Goal: Task Accomplishment & Management: Manage account settings

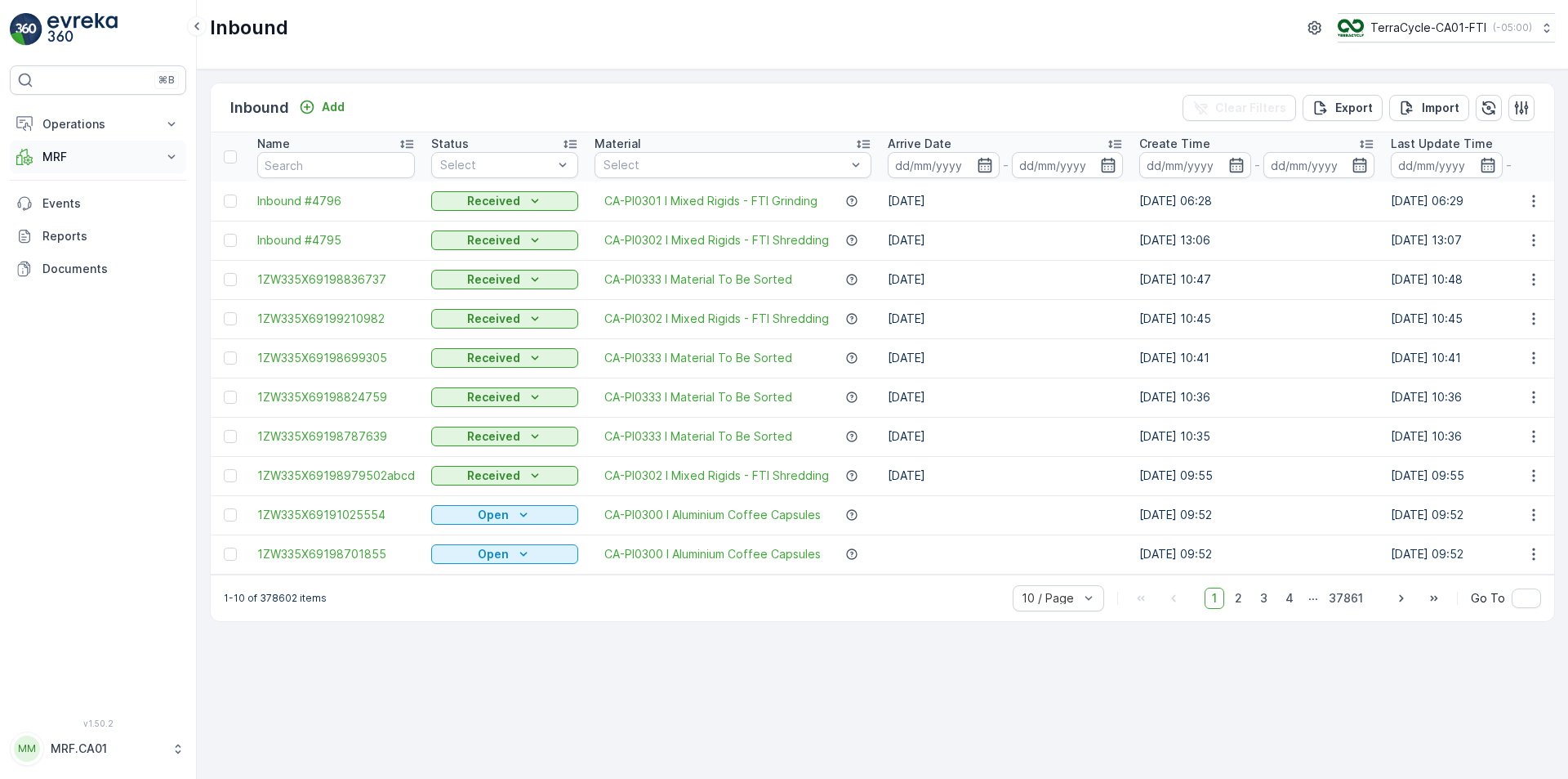
click at [84, 149] on p "MRF" at bounding box center [98, 156] width 111 height 16
click at [73, 268] on p "Outbound" at bounding box center [69, 276] width 55 height 16
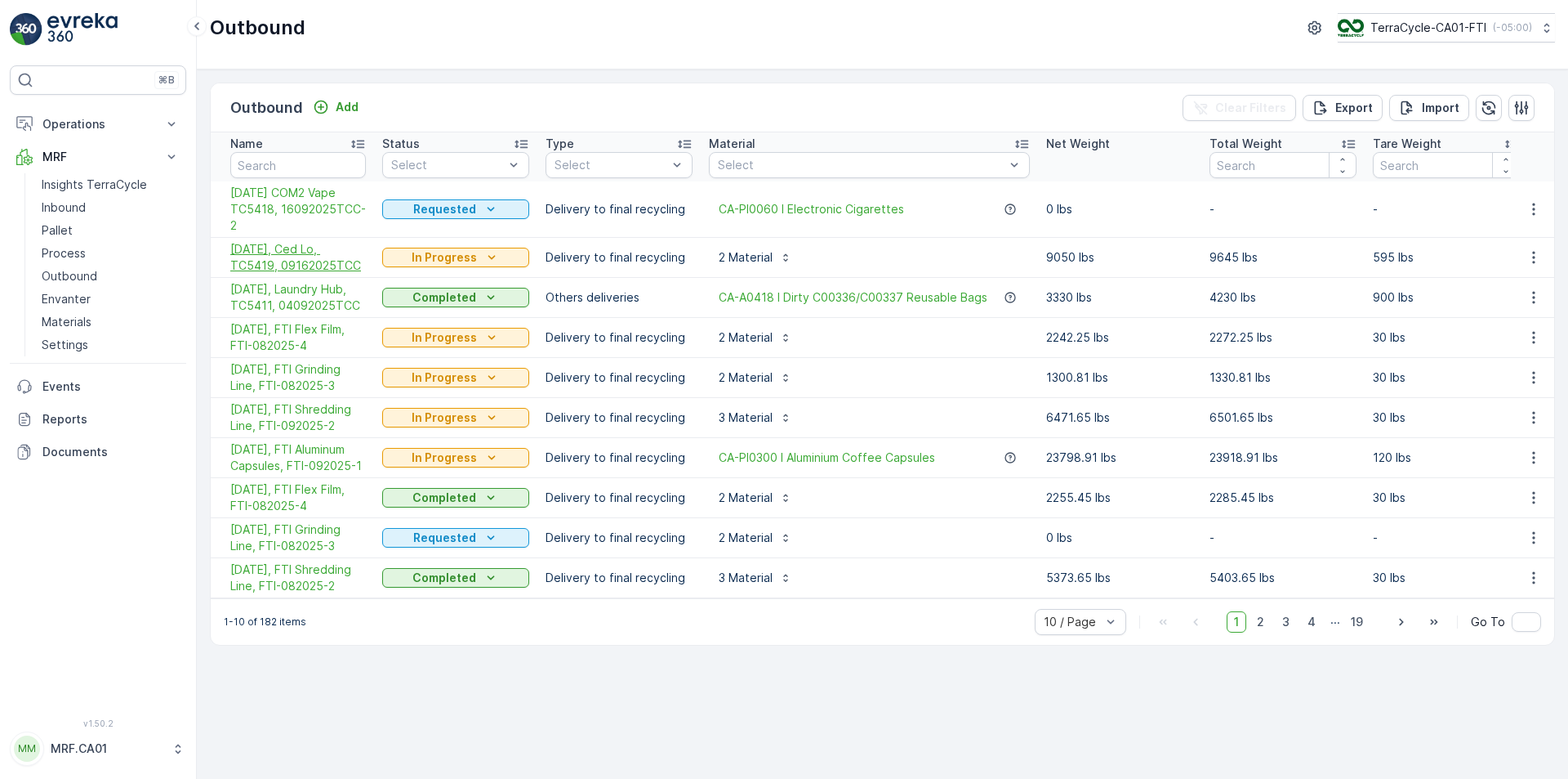
click at [311, 267] on span "[DATE], Ced Lo, TC5419, 09162025TCC" at bounding box center [298, 257] width 136 height 32
click at [1527, 253] on icon "button" at bounding box center [1534, 257] width 16 height 16
click at [1505, 304] on span "Edit Outbound" at bounding box center [1486, 304] width 80 height 16
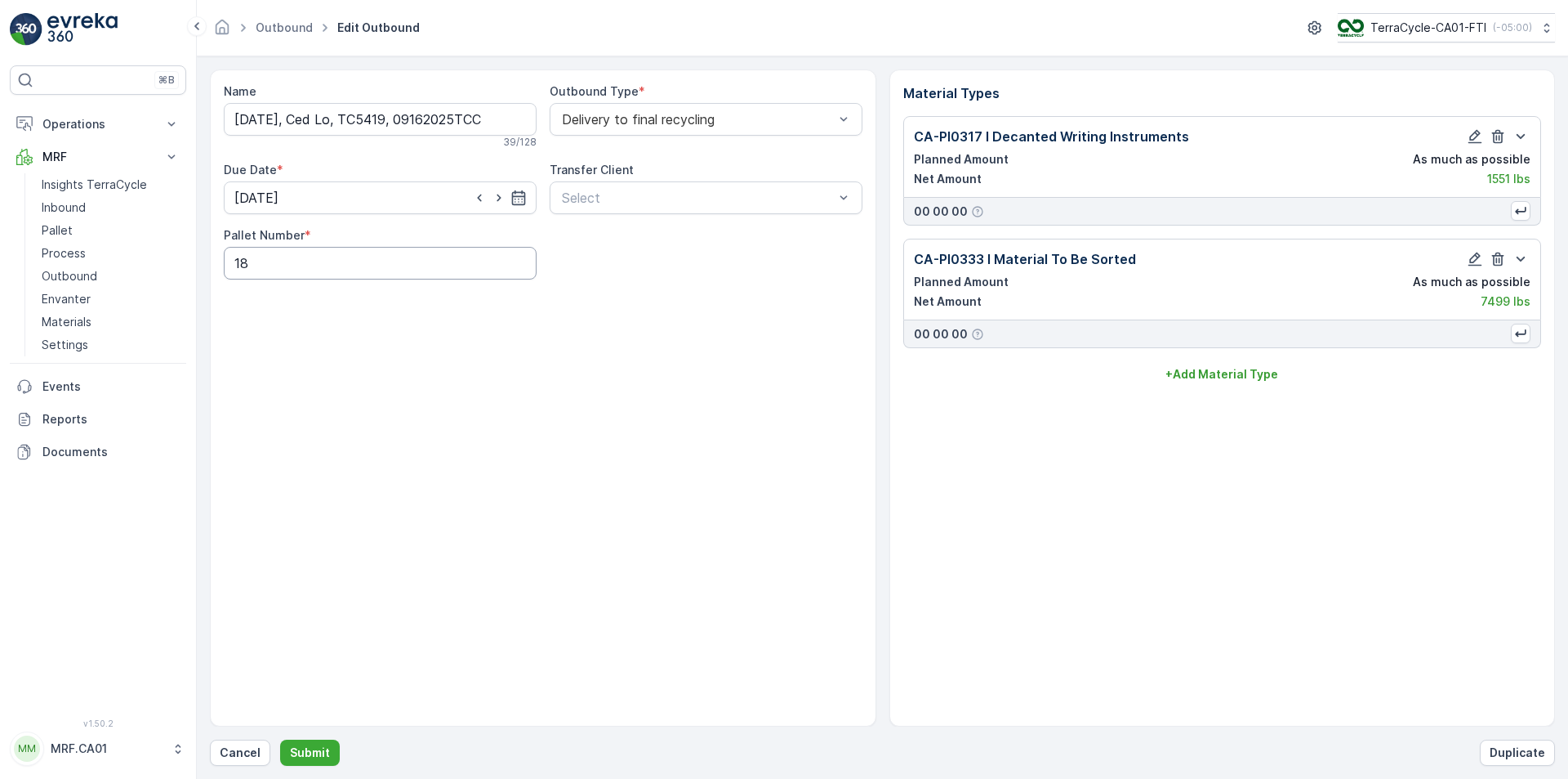
click at [428, 263] on Number "18" at bounding box center [379, 263] width 313 height 32
type Number "19"
click at [308, 750] on p "Submit" at bounding box center [310, 752] width 40 height 16
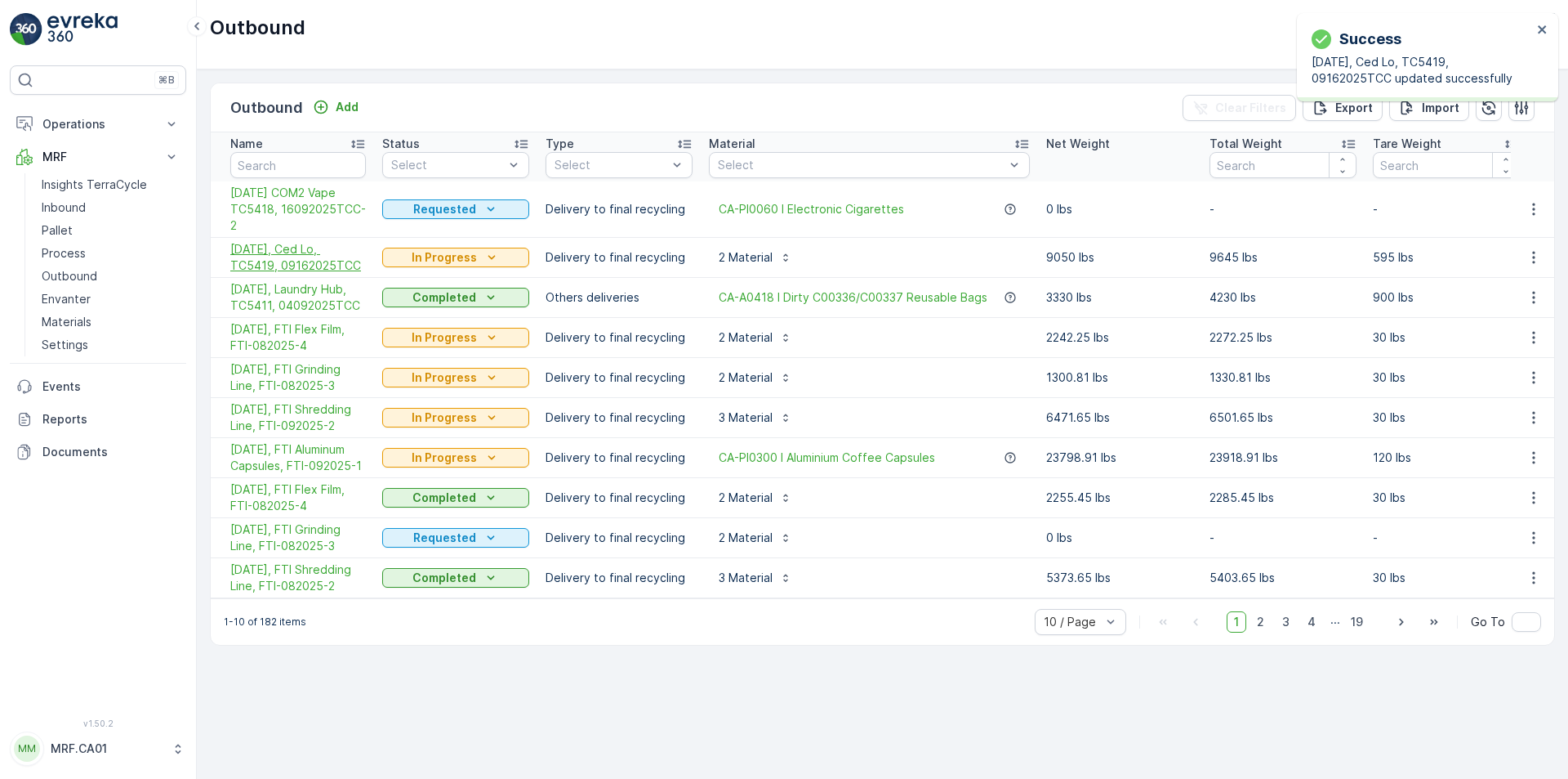
click at [310, 255] on span "[DATE], Ced Lo, TC5419, 09162025TCC" at bounding box center [298, 257] width 136 height 32
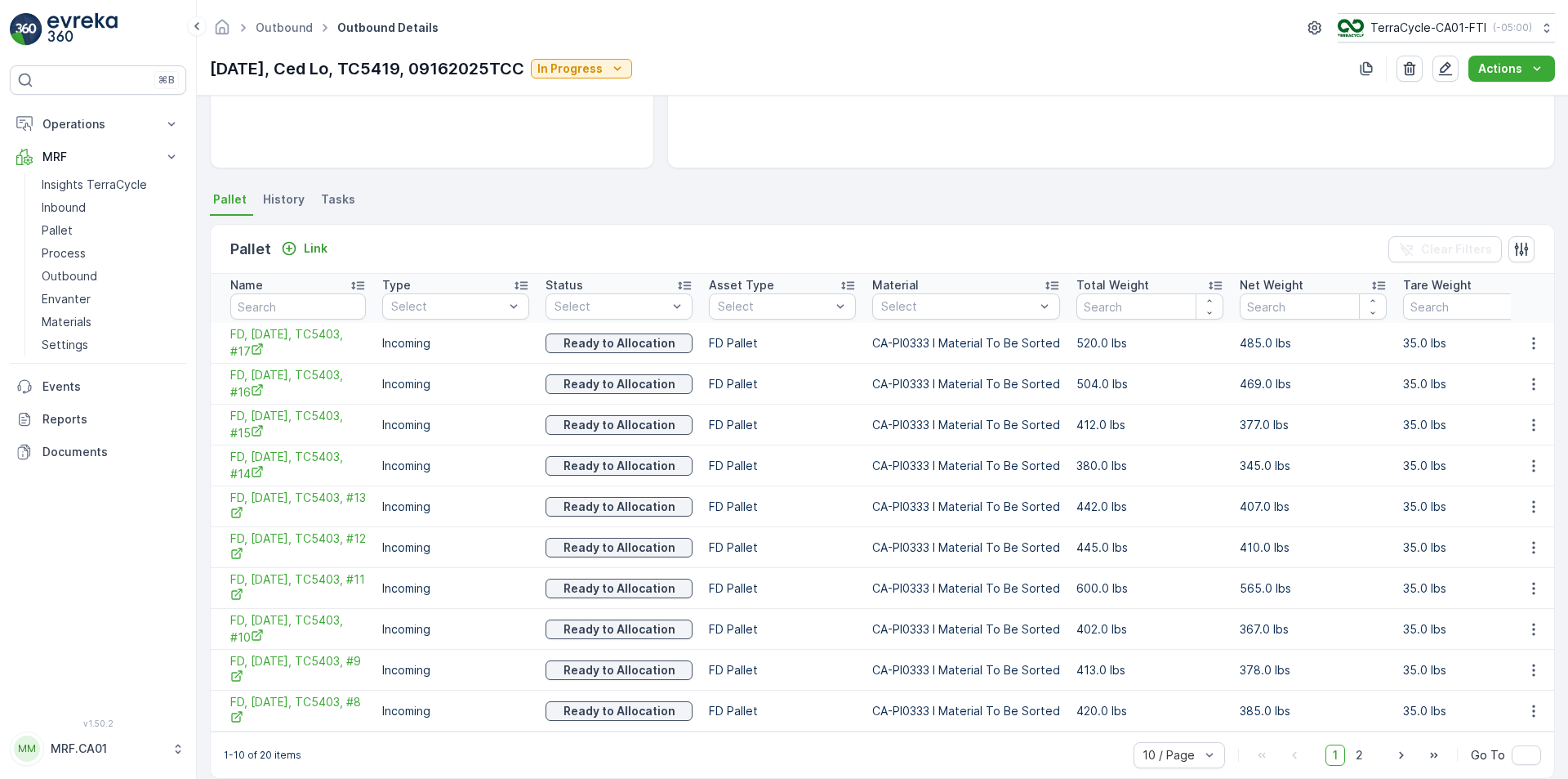
scroll to position [297, 0]
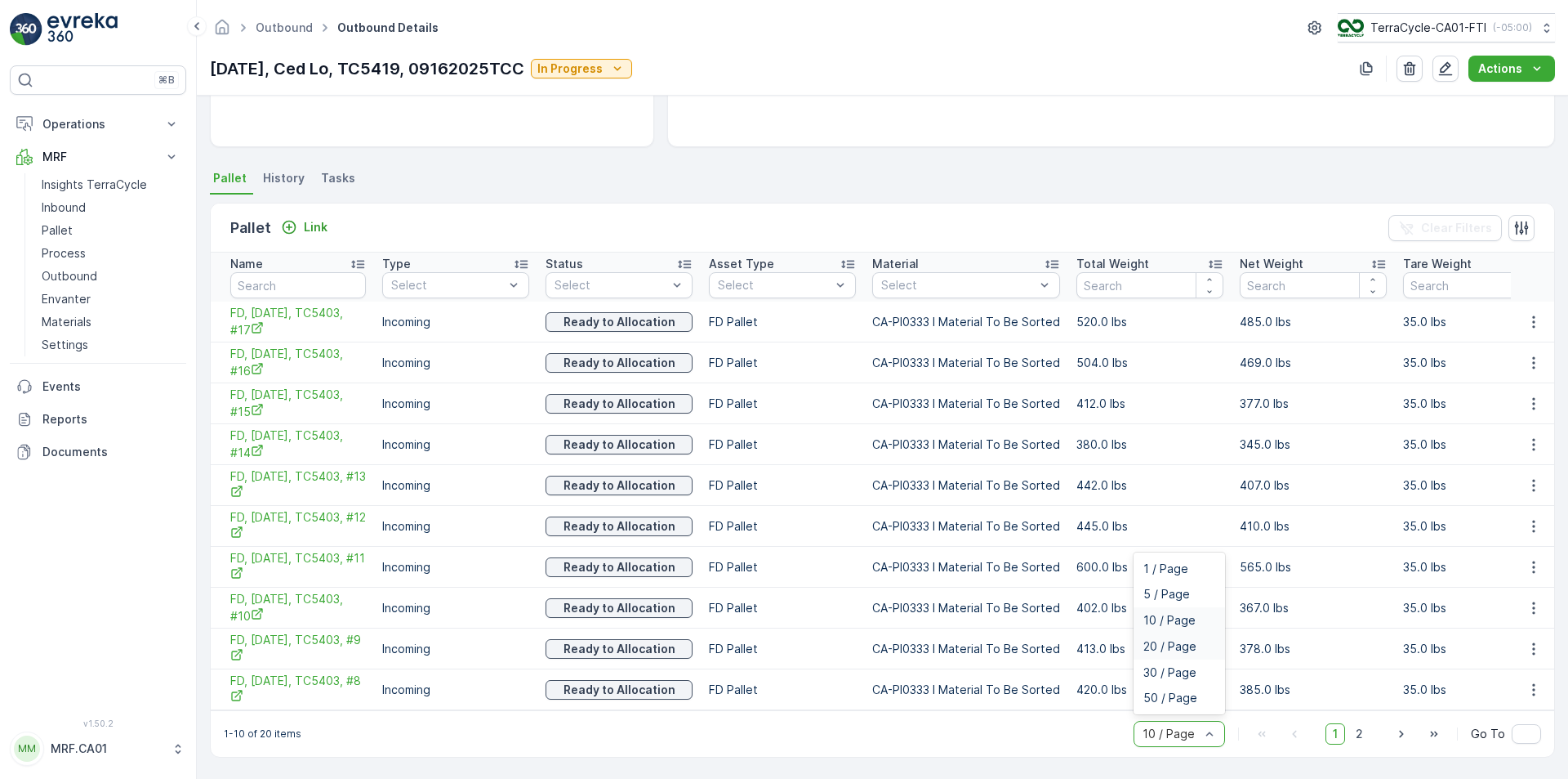
click at [1191, 647] on span "20 / Page" at bounding box center [1171, 647] width 53 height 13
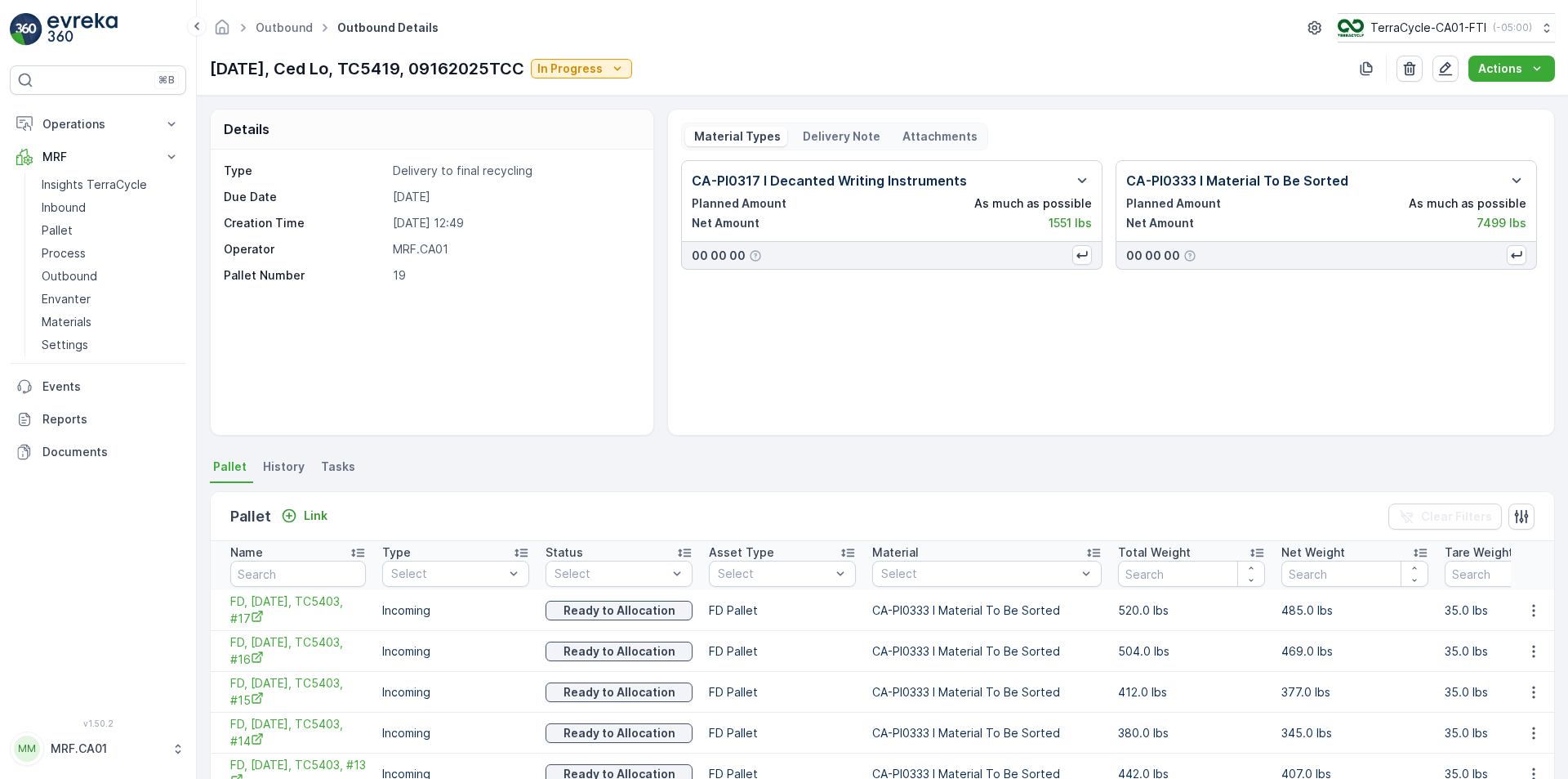
click at [272, 462] on span "History" at bounding box center [284, 466] width 42 height 16
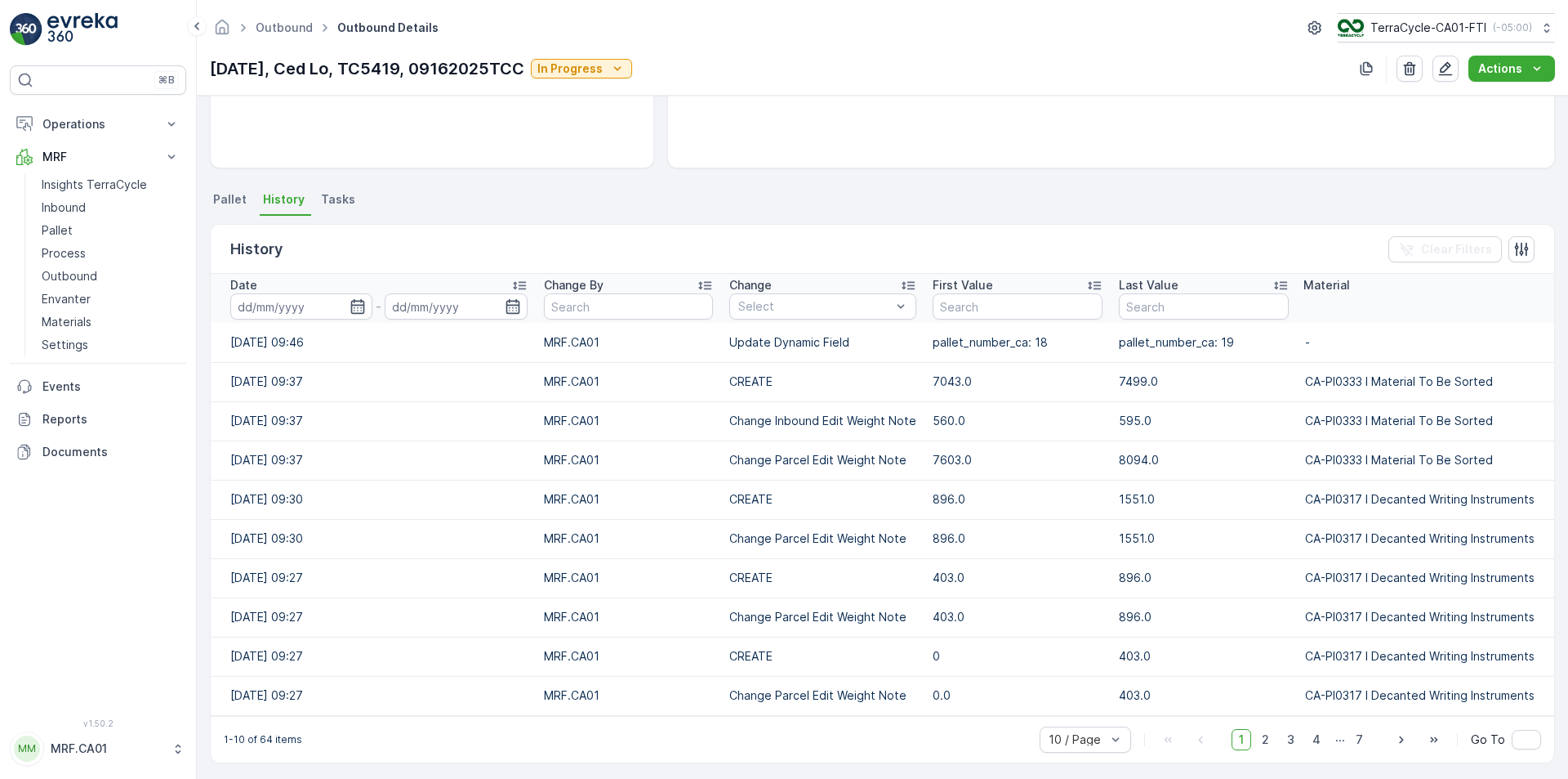
scroll to position [273, 0]
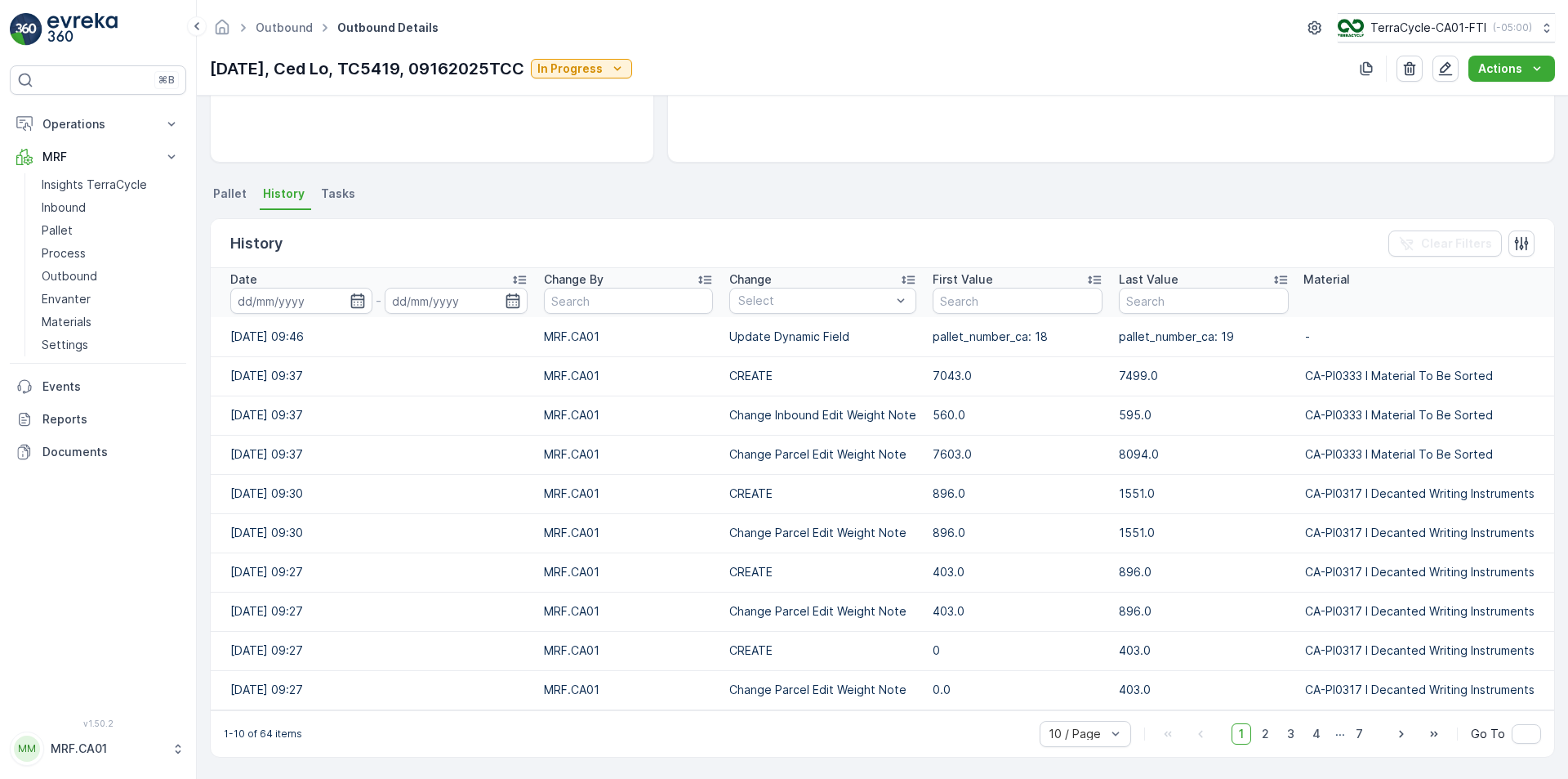
click at [223, 190] on span "Pallet" at bounding box center [229, 193] width 33 height 16
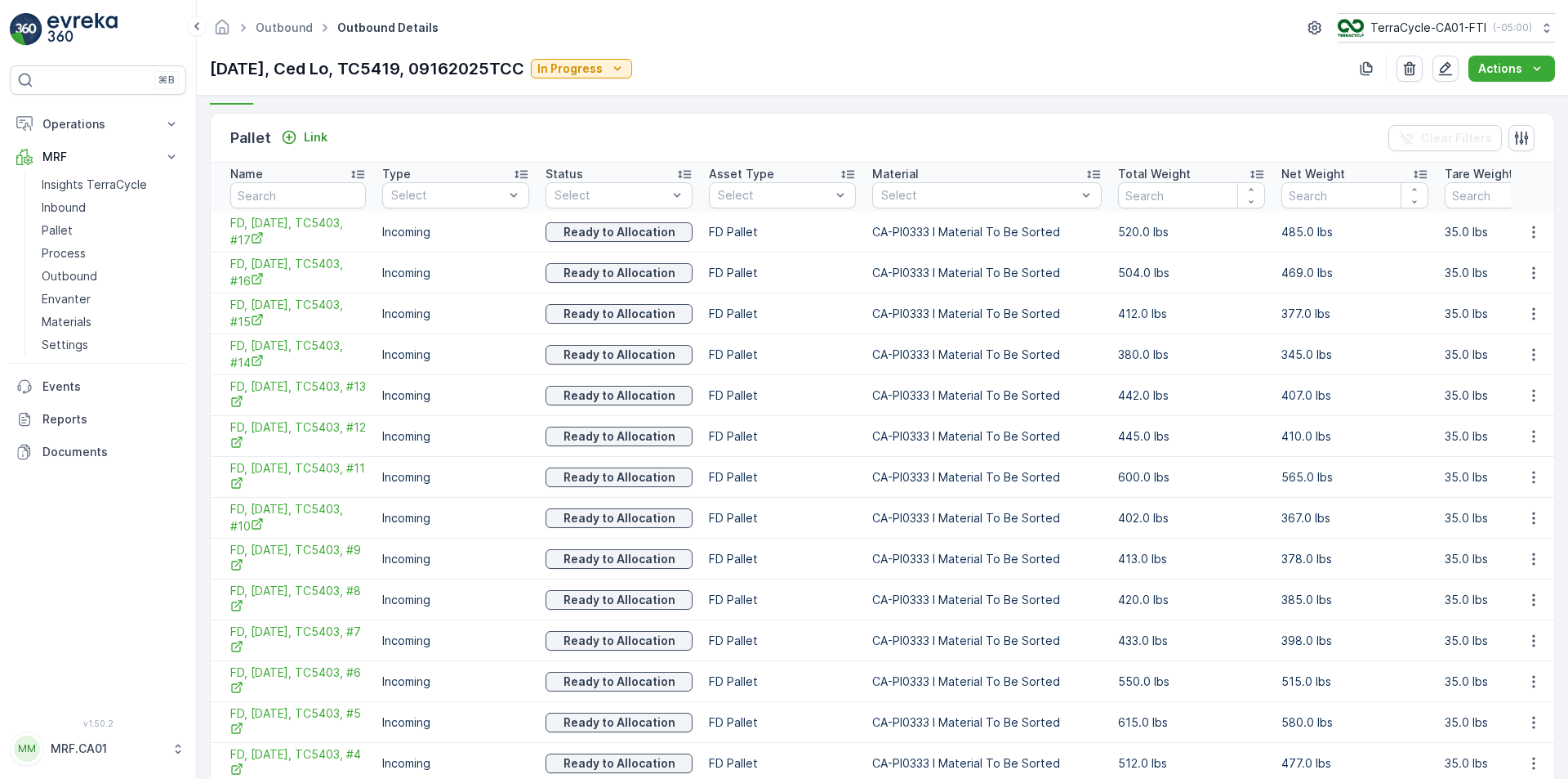
scroll to position [460, 0]
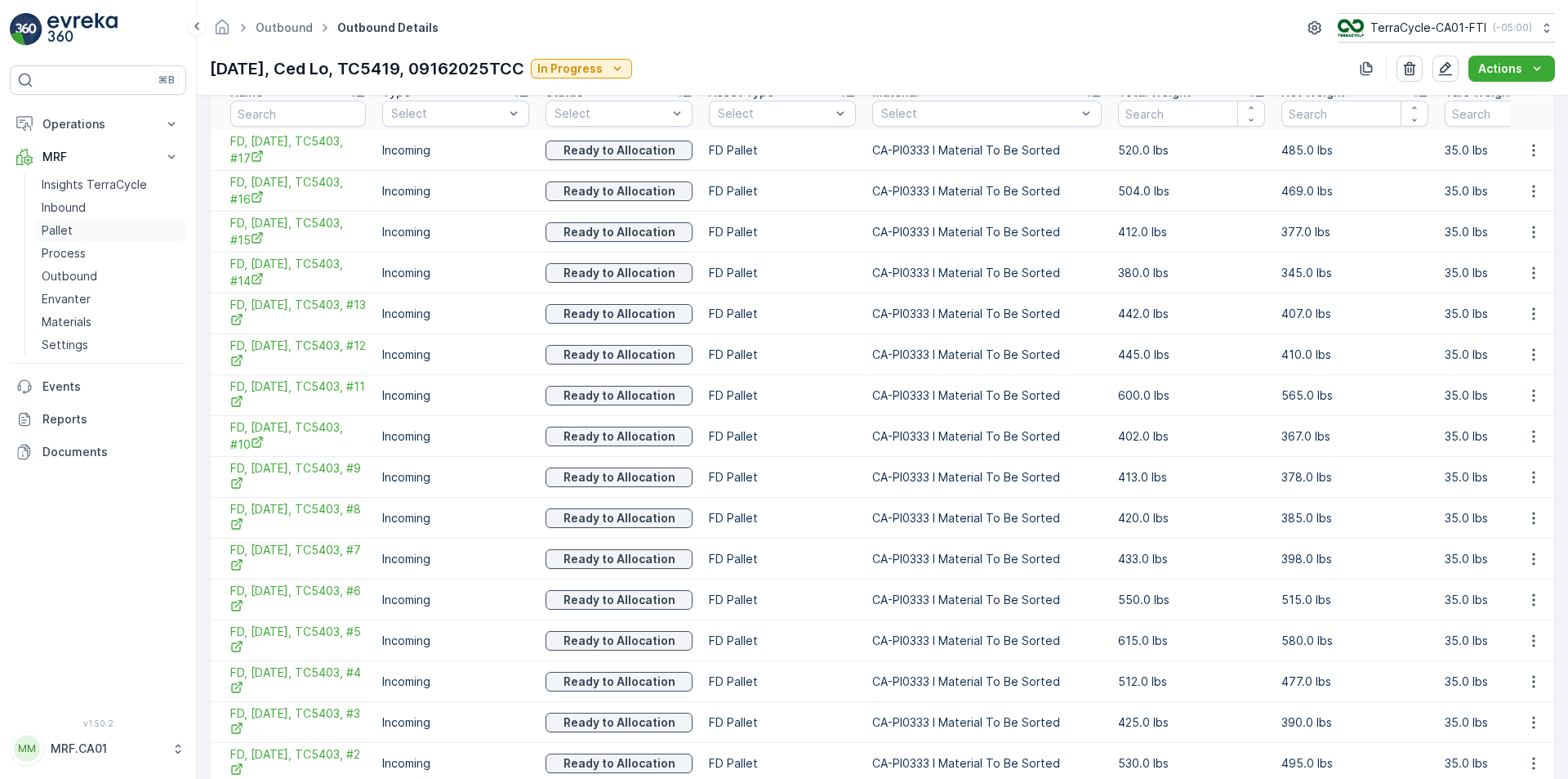
click at [63, 232] on p "Pallet" at bounding box center [57, 230] width 31 height 16
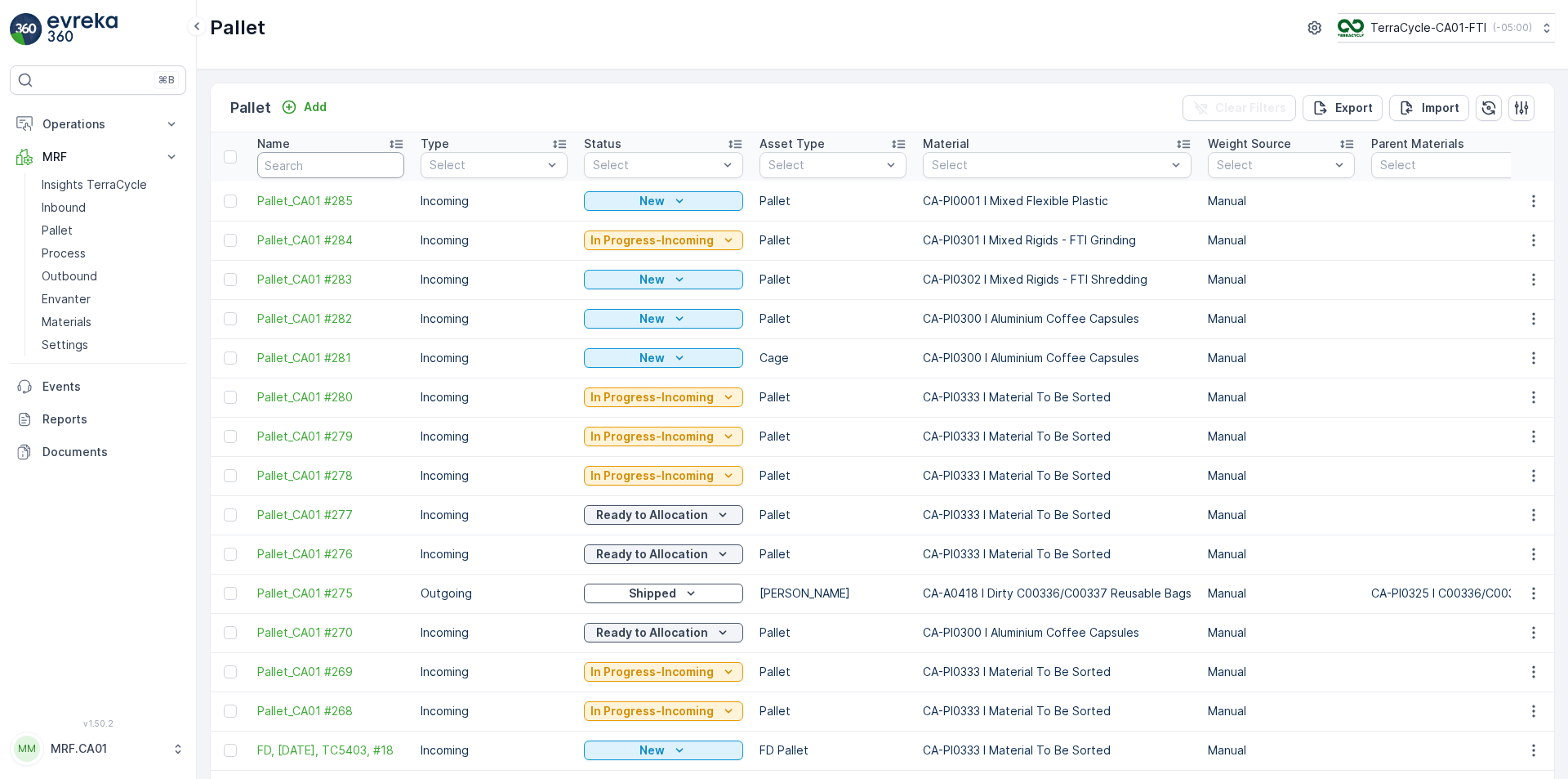
click at [318, 166] on input "text" at bounding box center [331, 165] width 147 height 26
type input "fd"
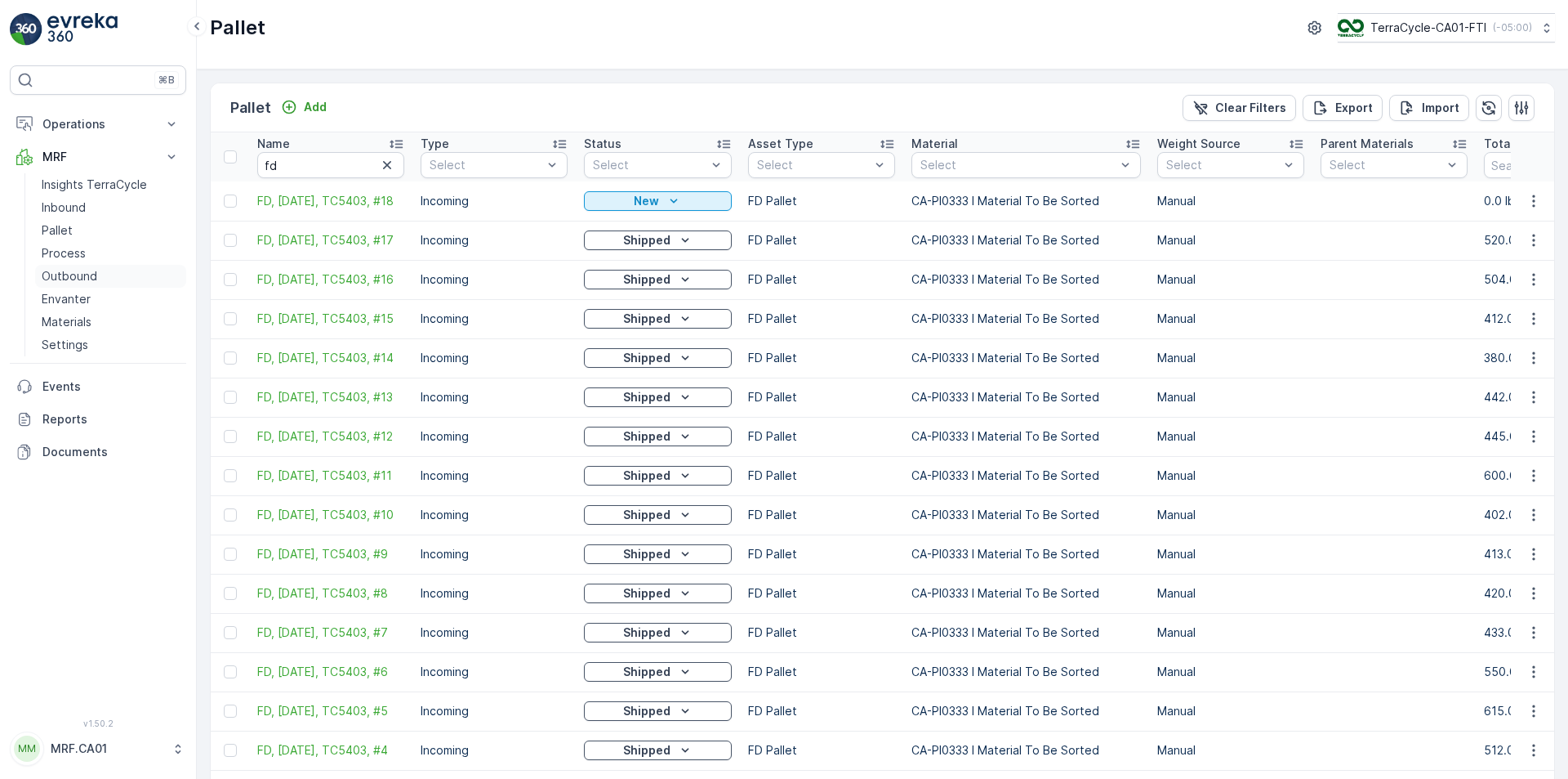
click at [44, 269] on p "Outbound" at bounding box center [69, 276] width 55 height 16
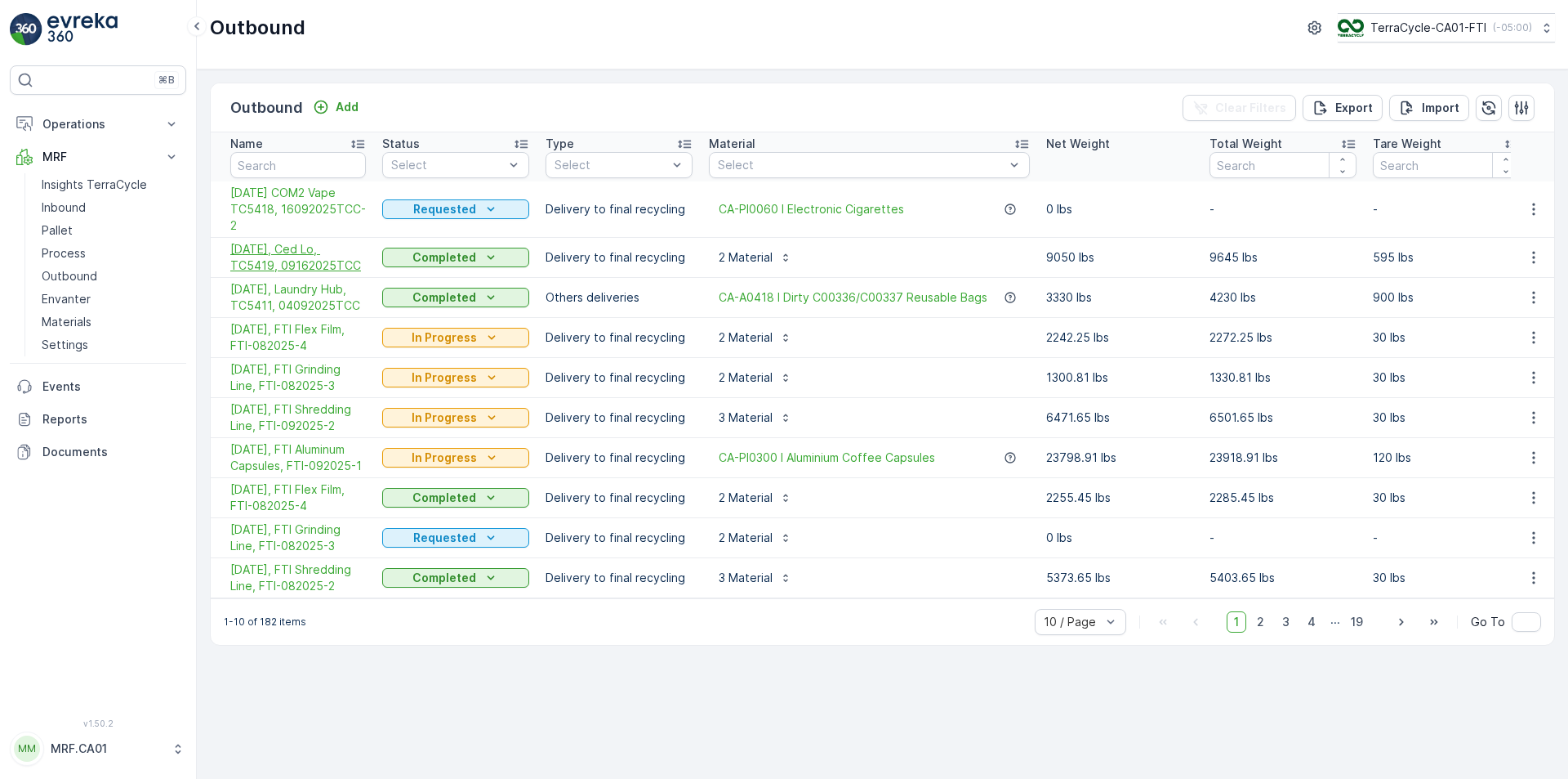
click at [328, 262] on span "[DATE], Ced Lo, TC5419, 09162025TCC" at bounding box center [298, 257] width 136 height 32
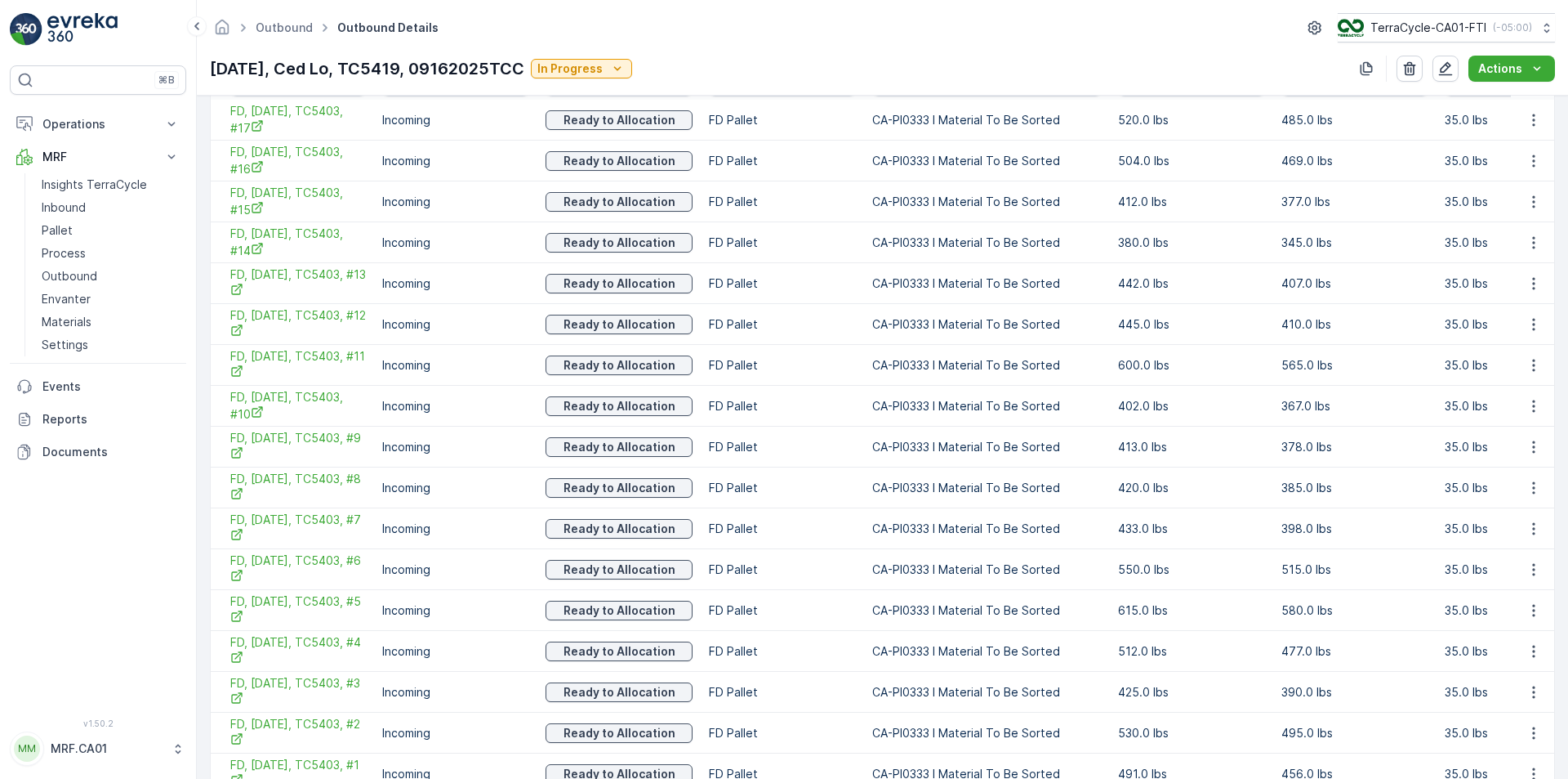
scroll to position [705, 0]
